Goal: Task Accomplishment & Management: Use online tool/utility

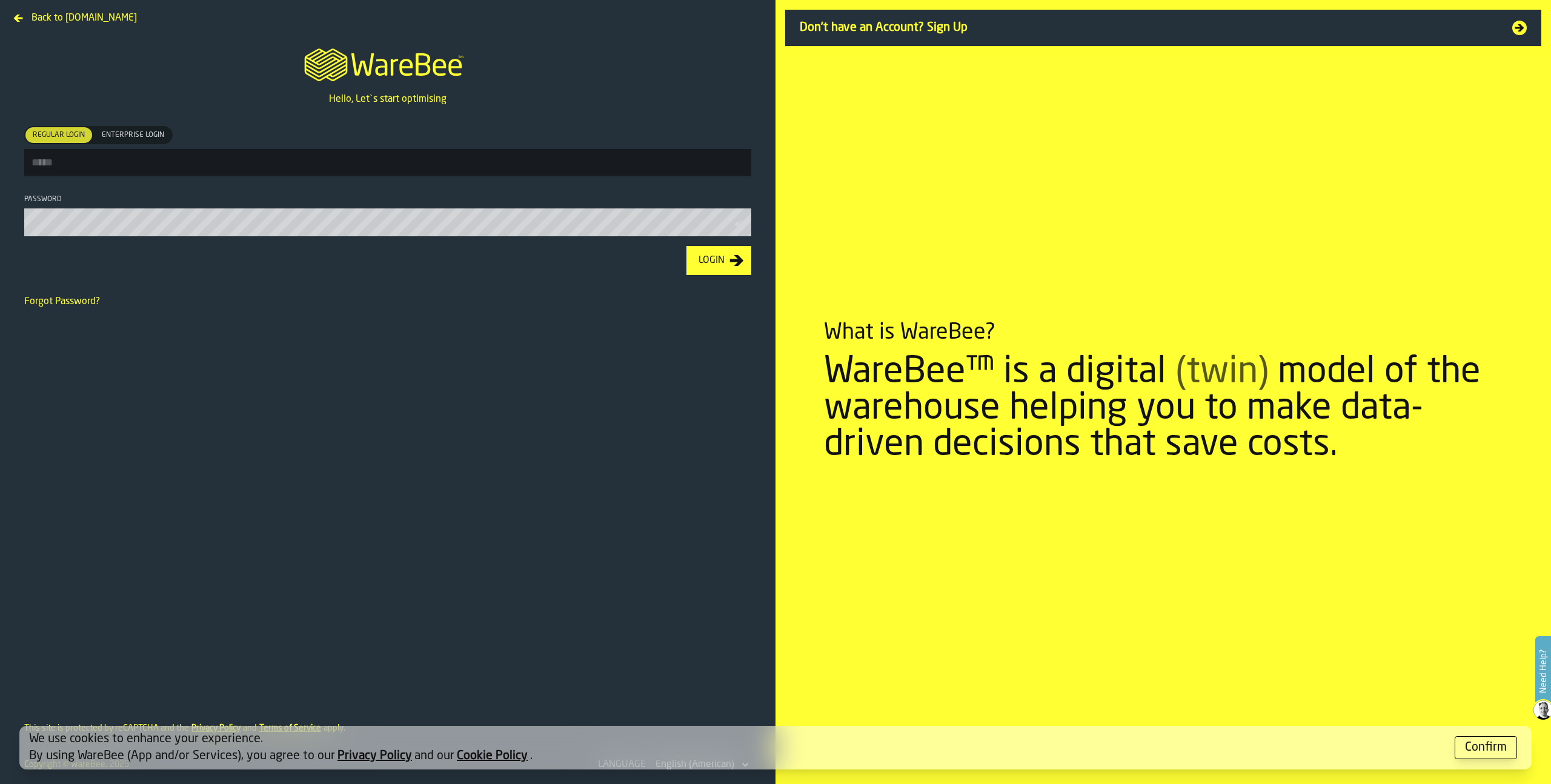
click at [379, 167] on input "Regular Login Regular Login Enterprise Login Enterprise Login" at bounding box center [388, 162] width 727 height 27
type input "**********"
click at [687, 247] on button "Login" at bounding box center [719, 262] width 65 height 29
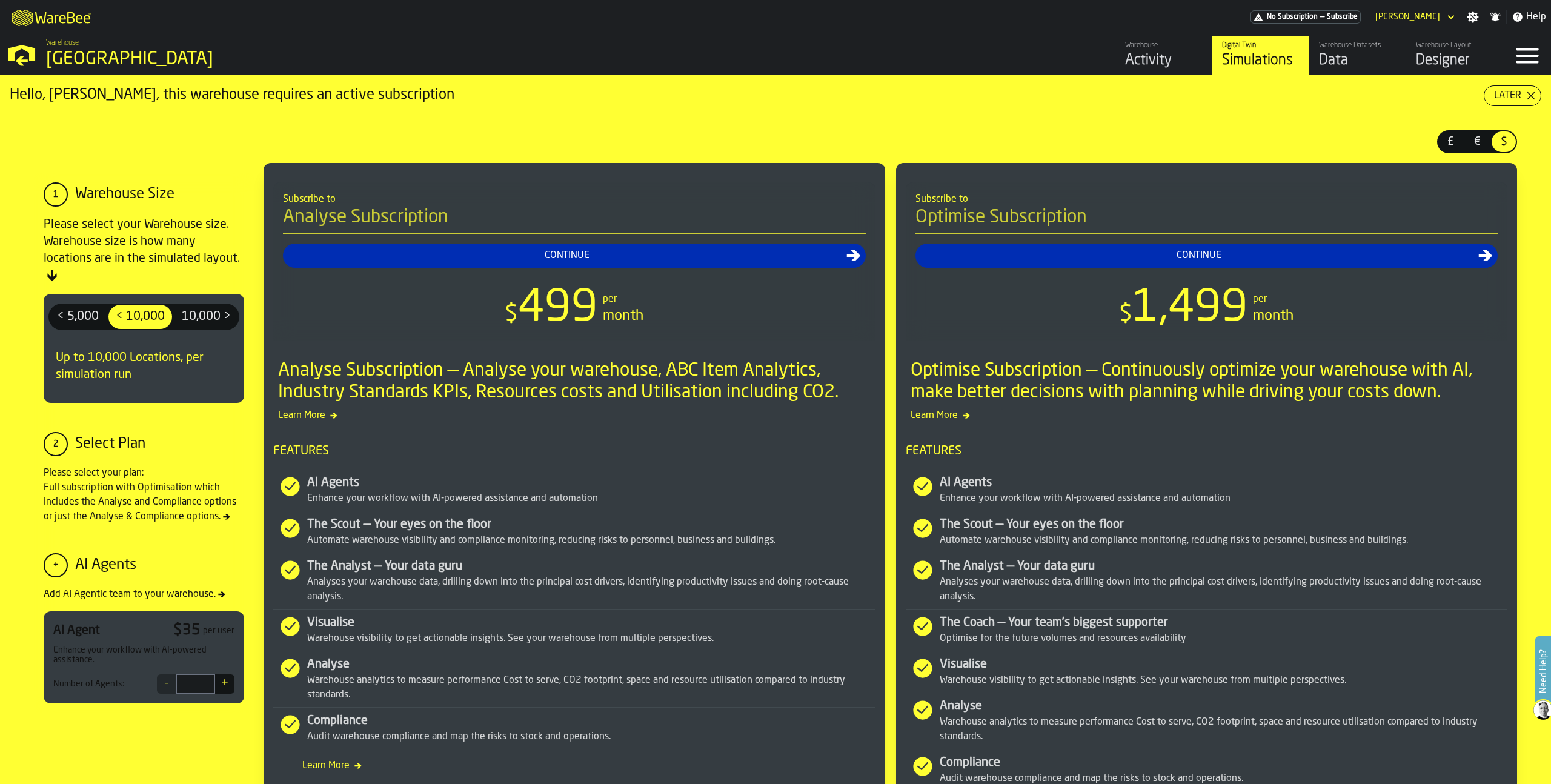
click at [1348, 62] on div "Data" at bounding box center [1357, 60] width 77 height 19
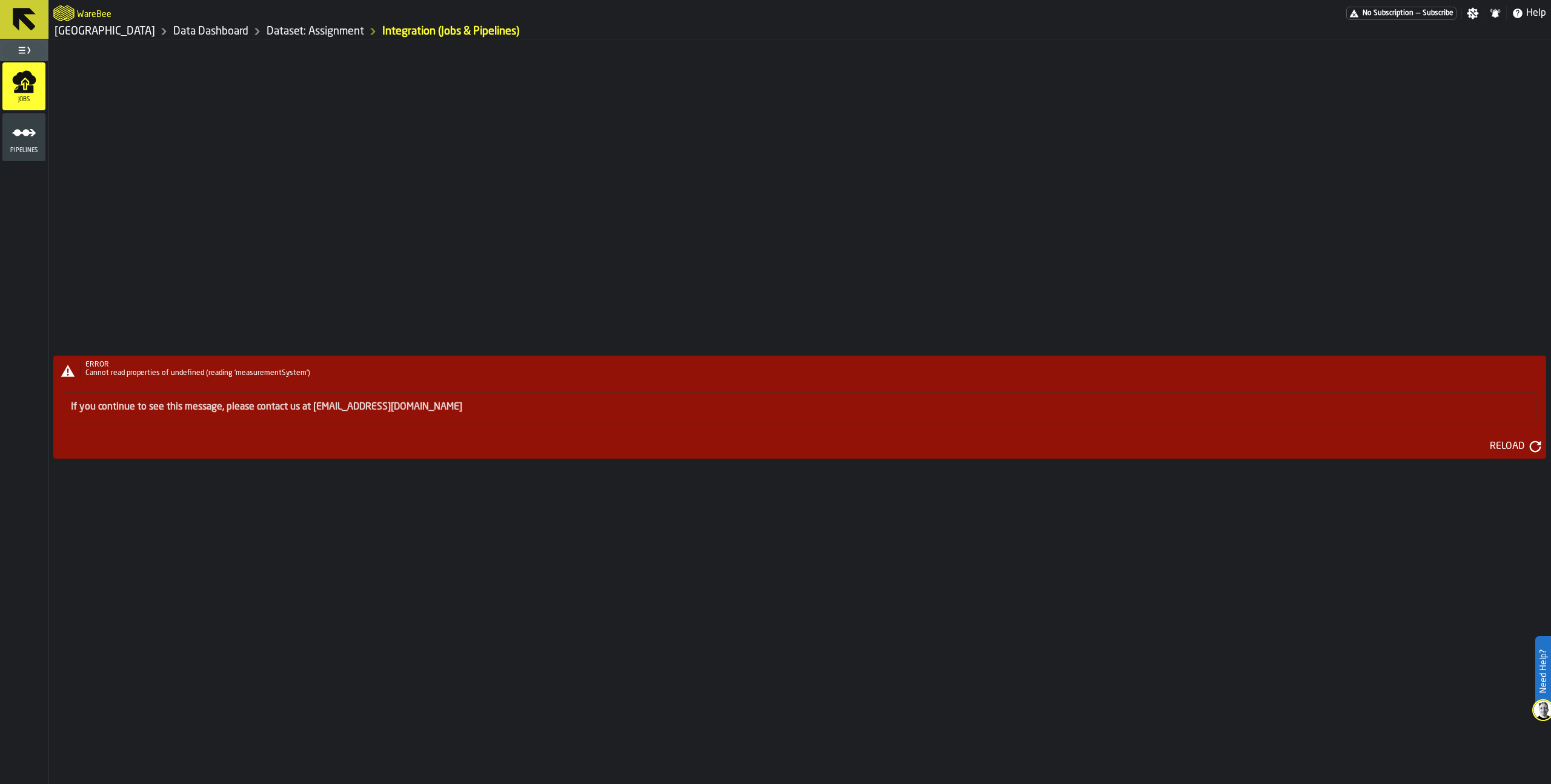
click at [22, 148] on span "Pipelines" at bounding box center [24, 151] width 43 height 7
click at [341, 36] on link "Dataset: Assignment" at bounding box center [316, 32] width 97 height 14
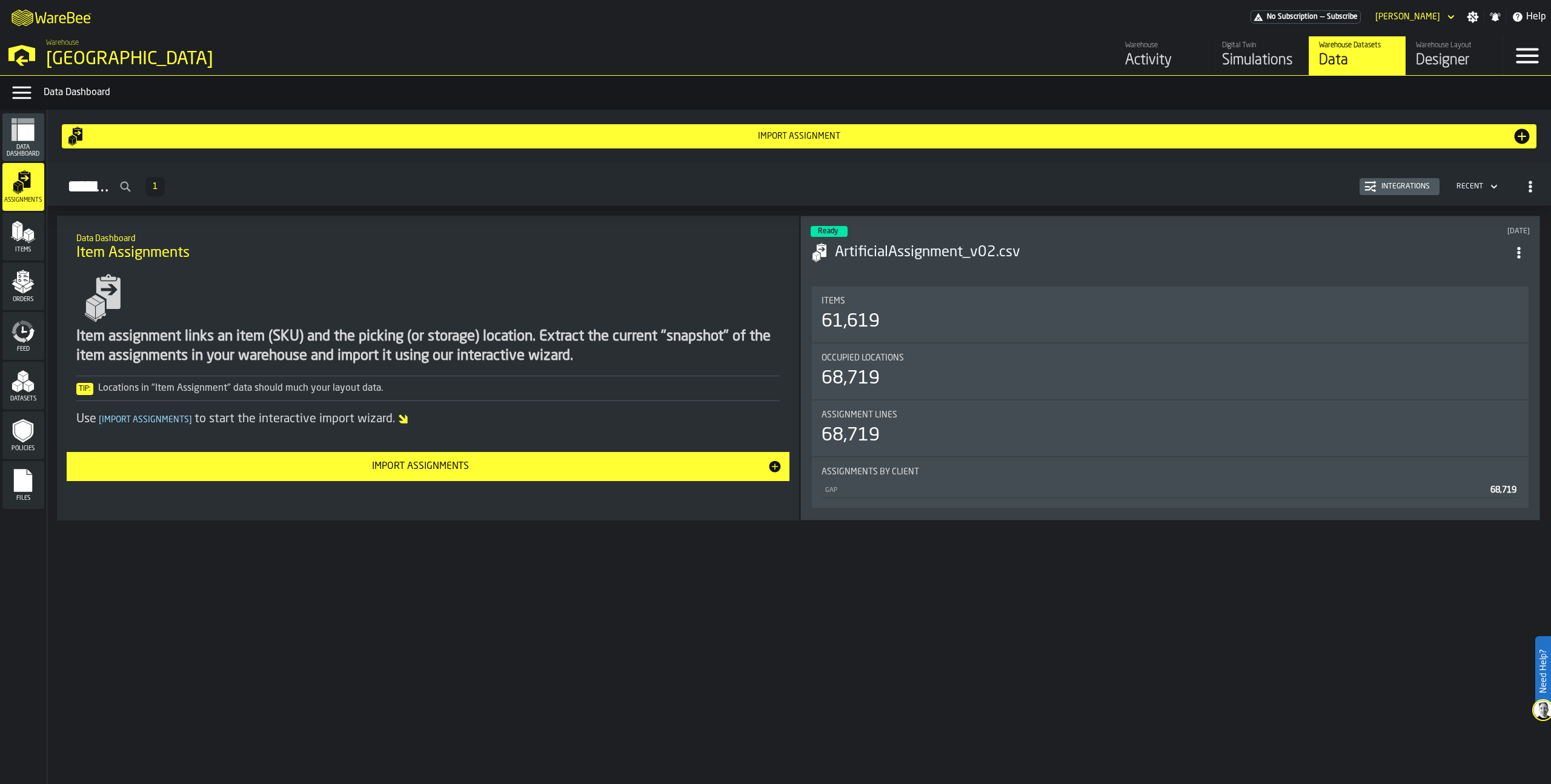
click at [568, 137] on div "Import assignment" at bounding box center [799, 136] width 1426 height 10
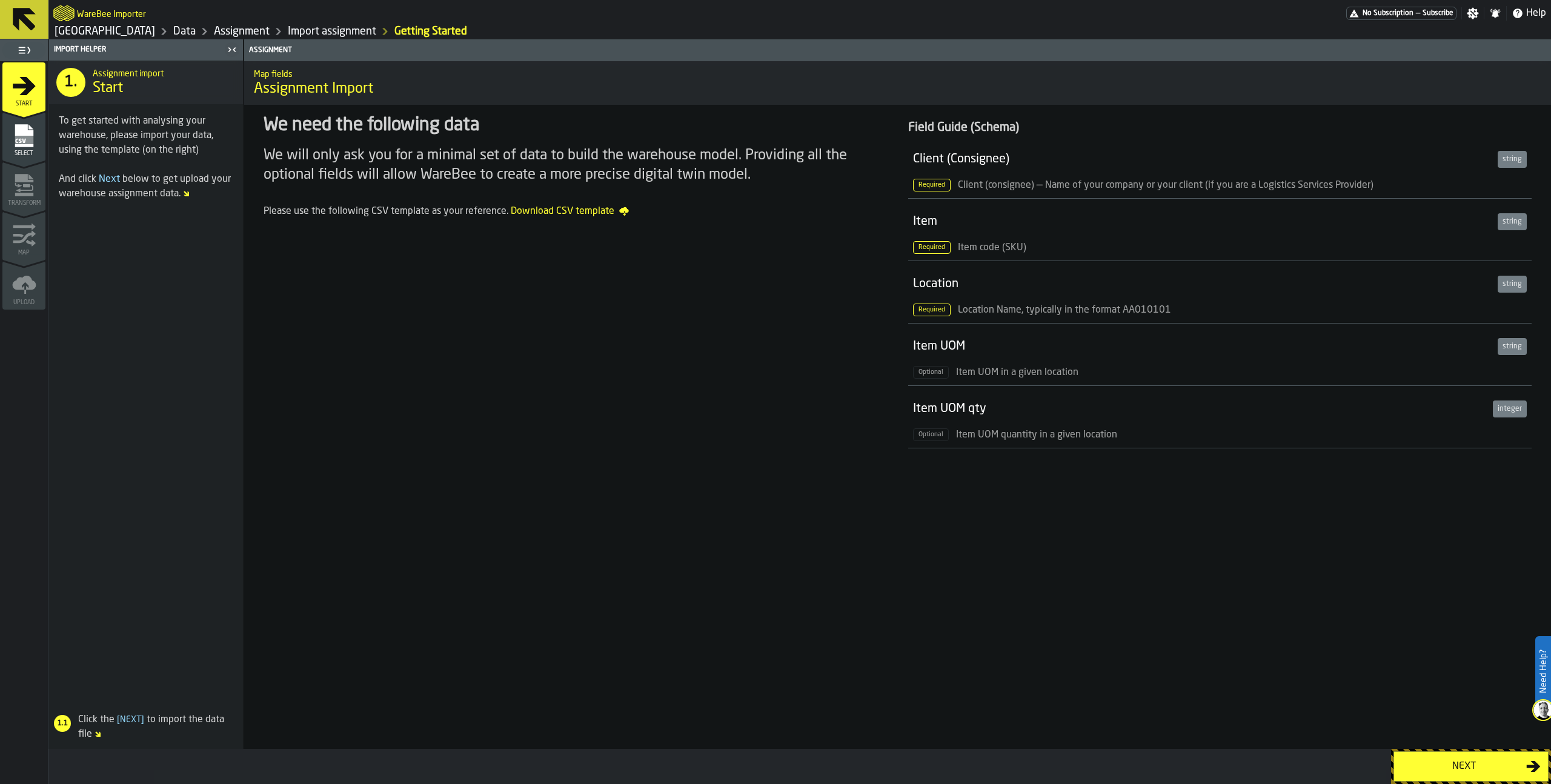
click at [270, 33] on link "Assignment" at bounding box center [241, 32] width 56 height 14
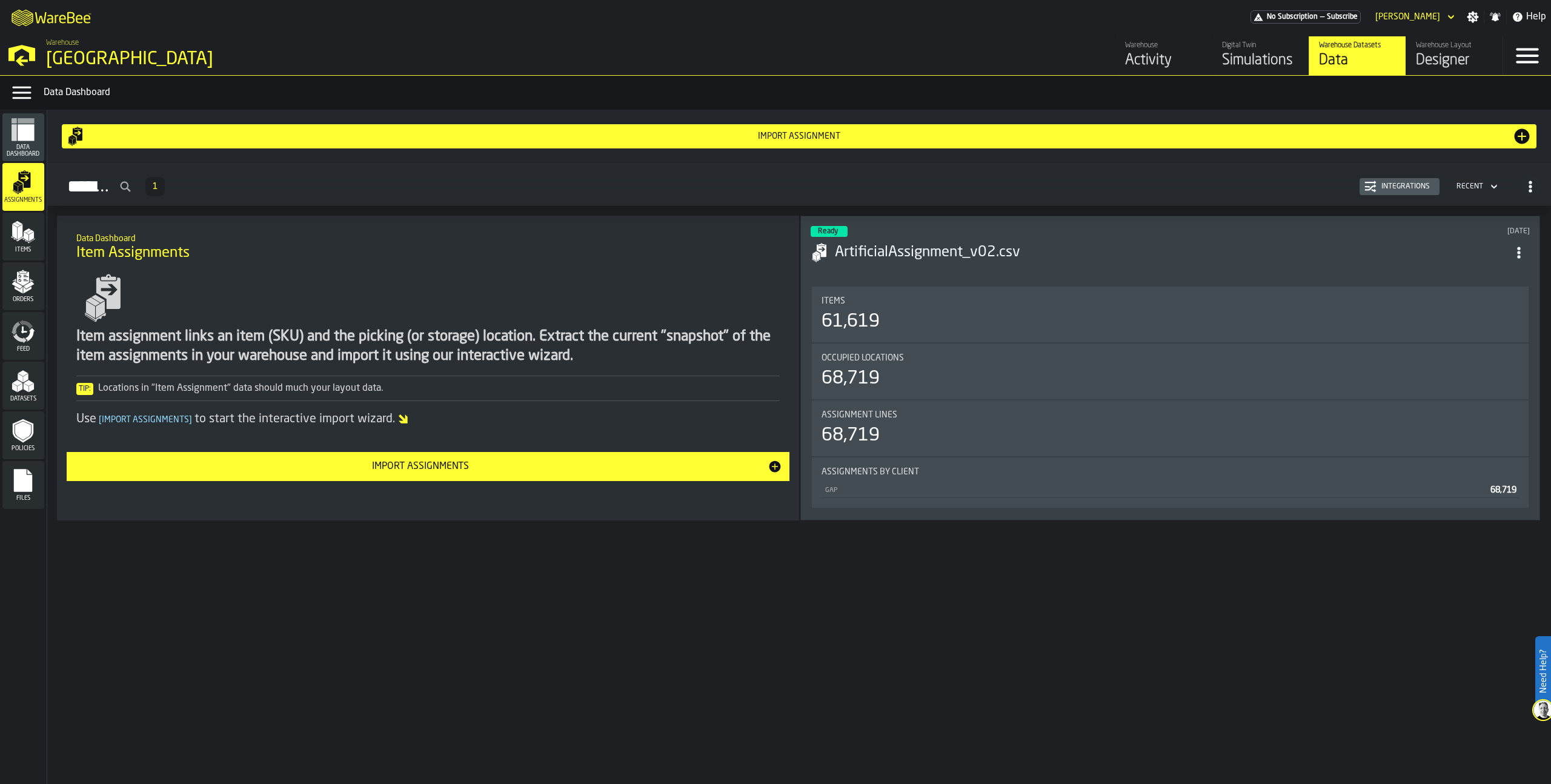
click at [1414, 186] on div "Integrations" at bounding box center [1406, 186] width 58 height 8
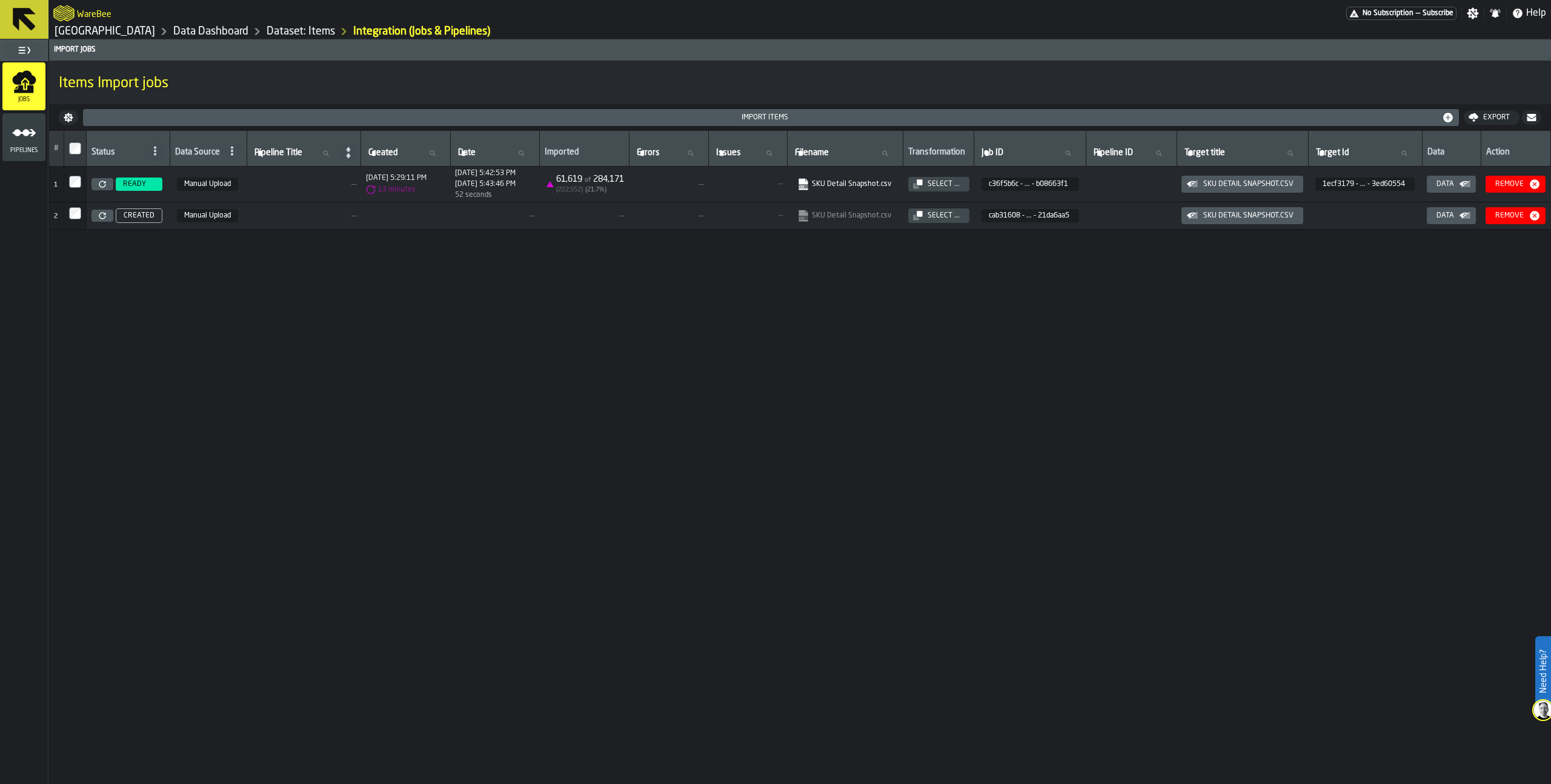
click at [32, 154] on div "Pipelines" at bounding box center [24, 137] width 43 height 48
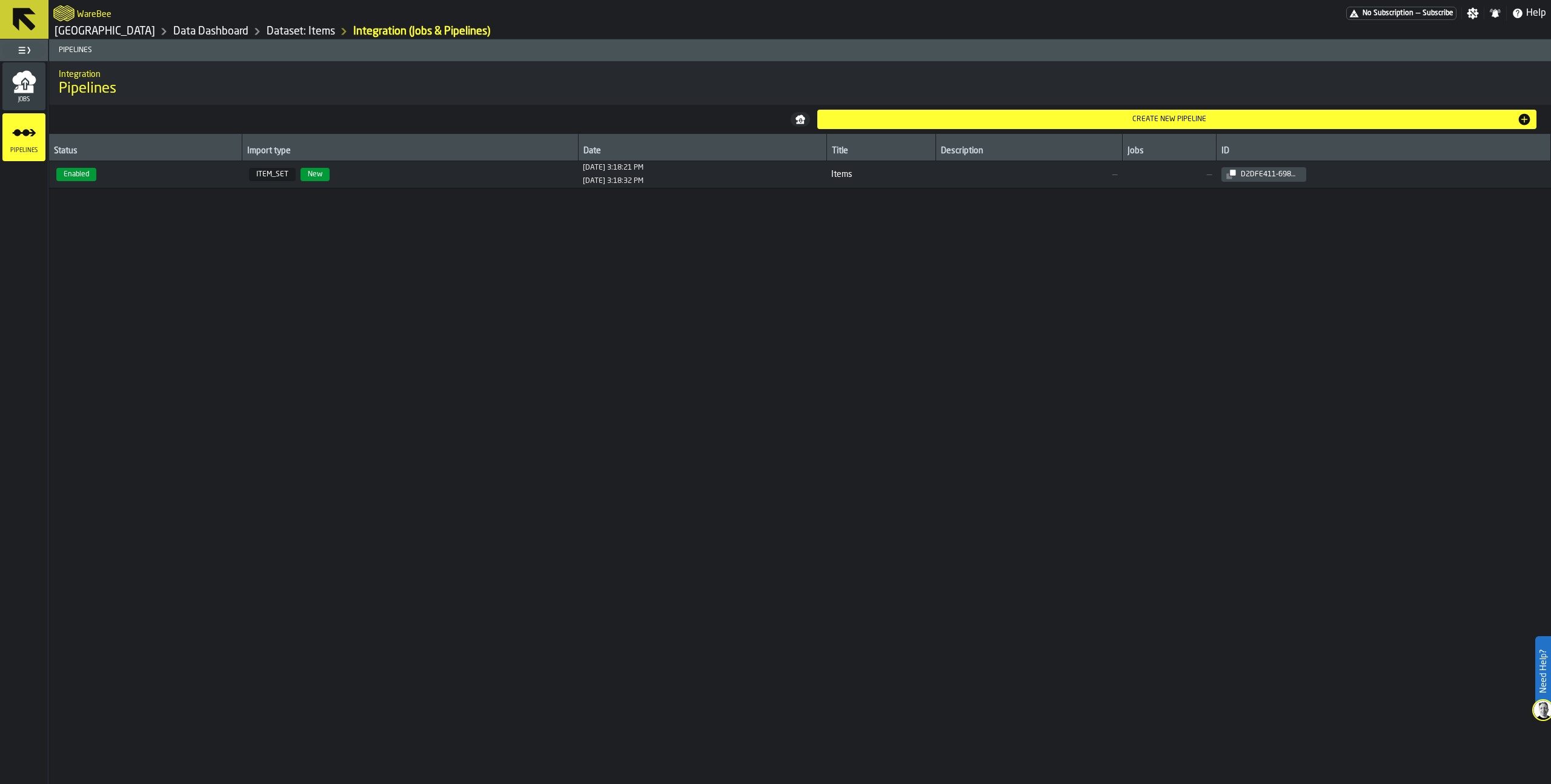
click at [675, 175] on span "10/13/2025, 3:18:21 PM 10/13/2025, 3:18:32 PM" at bounding box center [702, 174] width 239 height 22
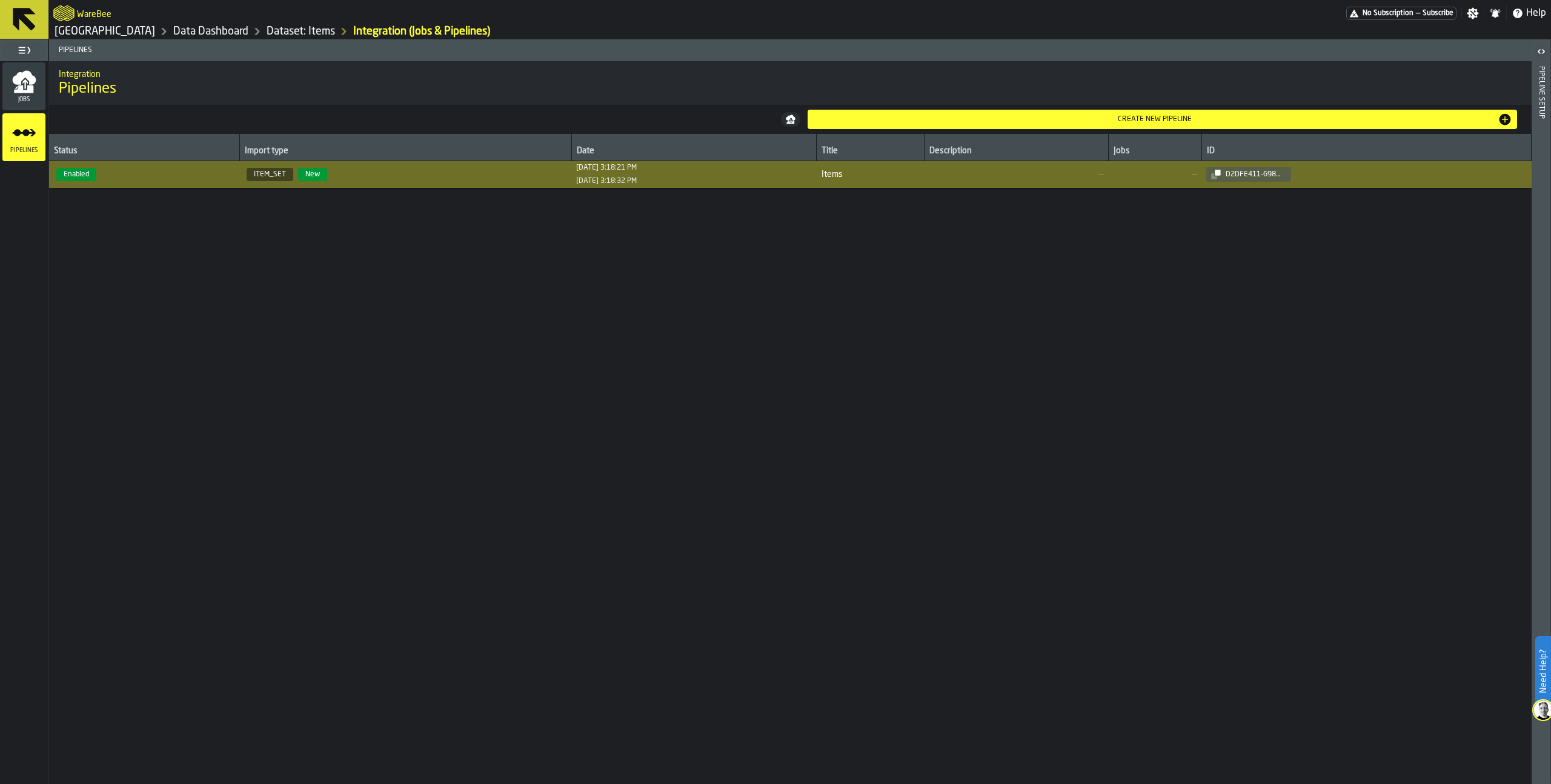
click at [1545, 105] on div "Pipeline Setup" at bounding box center [1541, 422] width 8 height 717
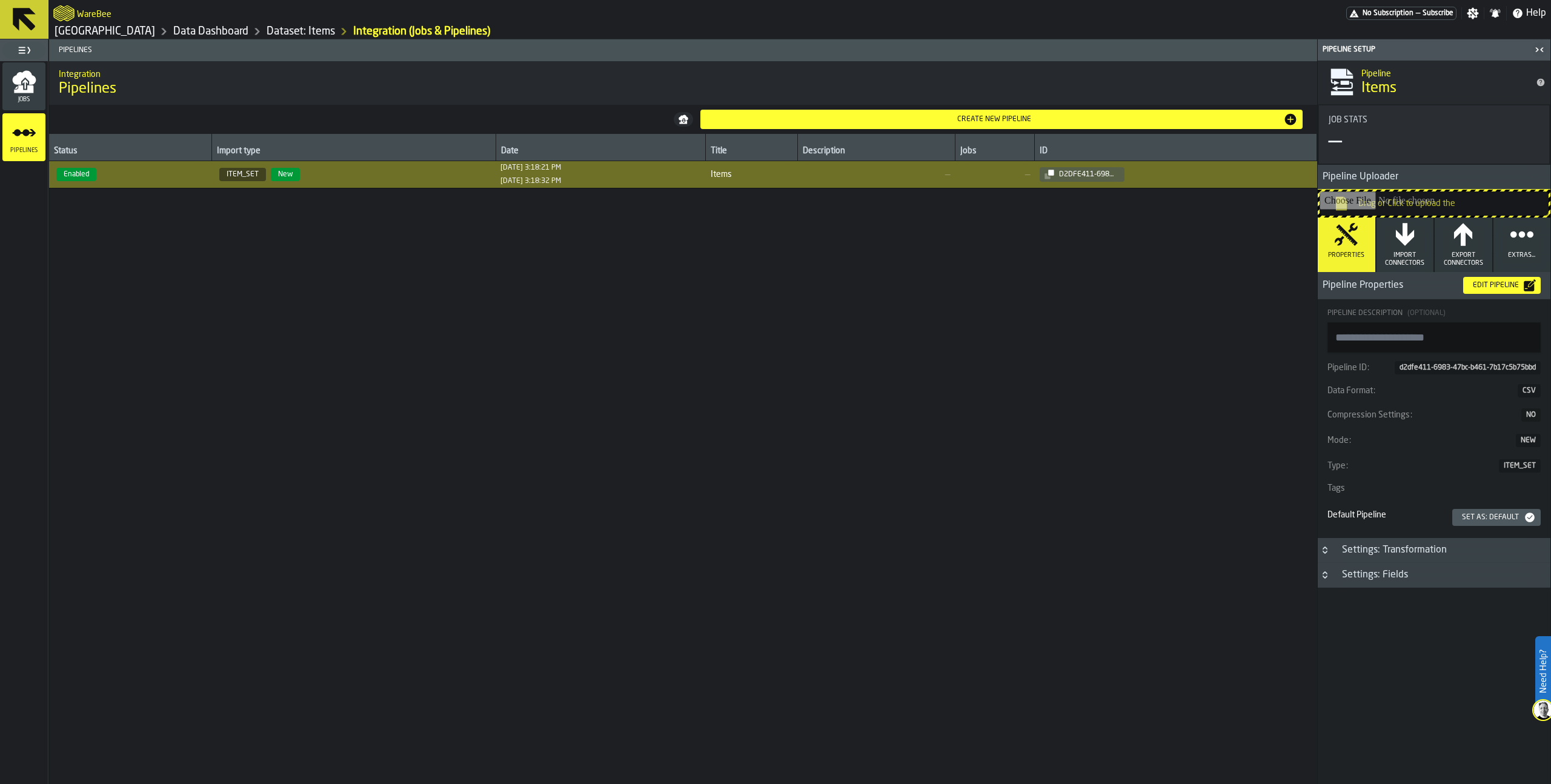
click at [1413, 249] on button "Import Connectors" at bounding box center [1406, 245] width 58 height 55
